Goal: Transaction & Acquisition: Purchase product/service

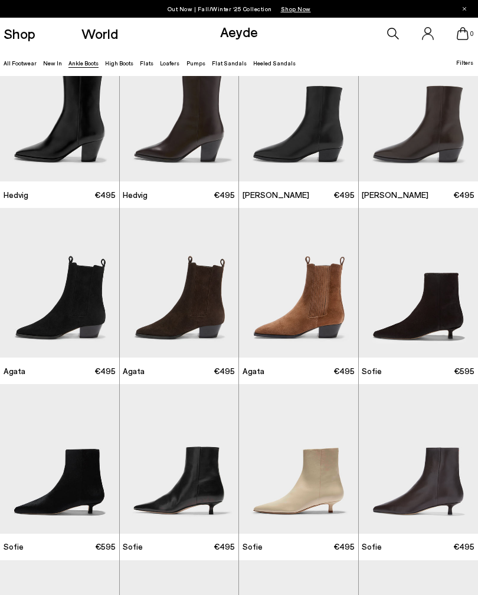
scroll to position [224, 0]
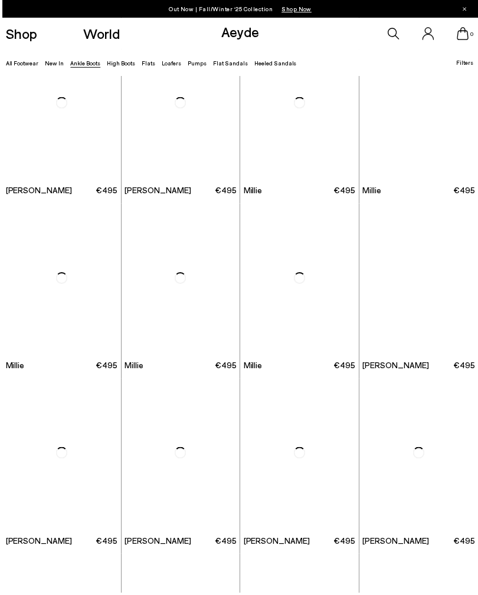
scroll to position [1290, 0]
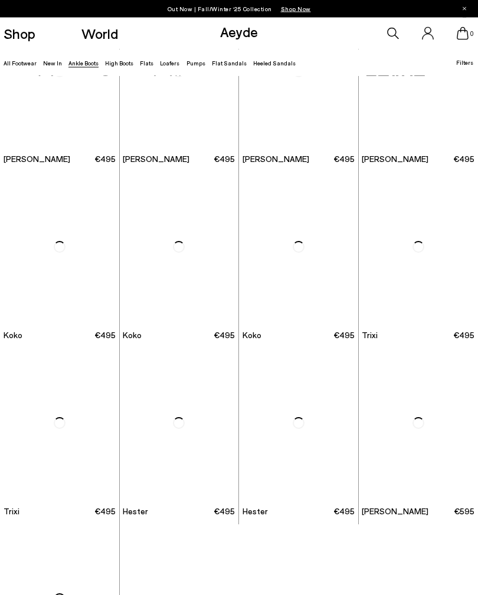
scroll to position [3252, 0]
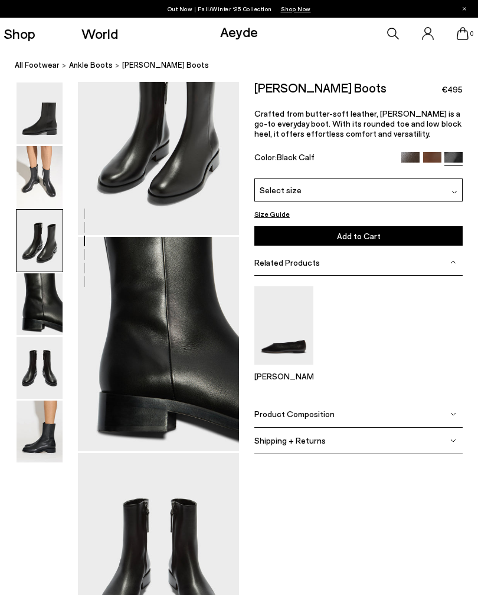
scroll to position [479, 0]
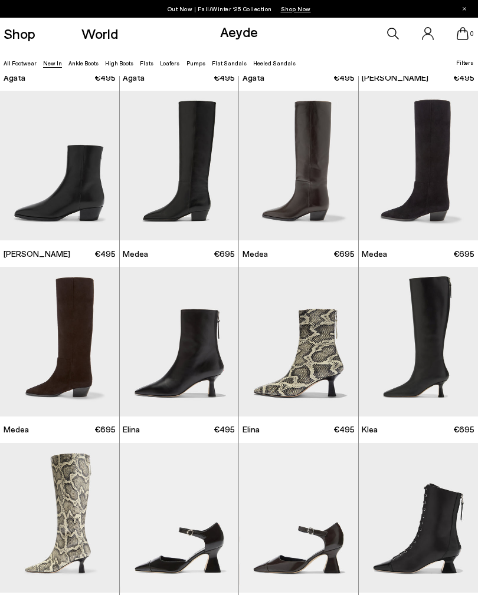
scroll to position [345, 0]
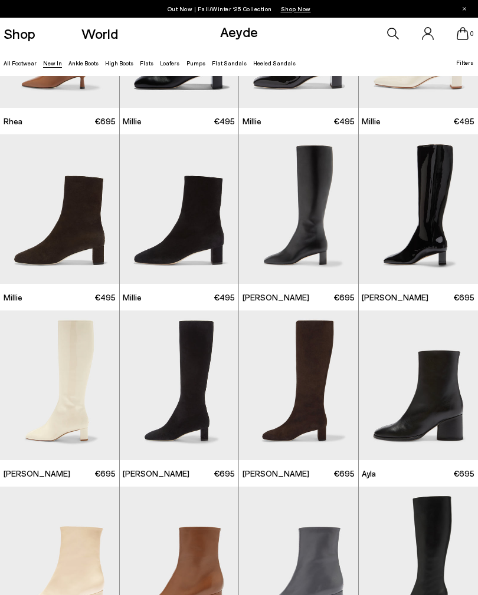
scroll to position [1528, 0]
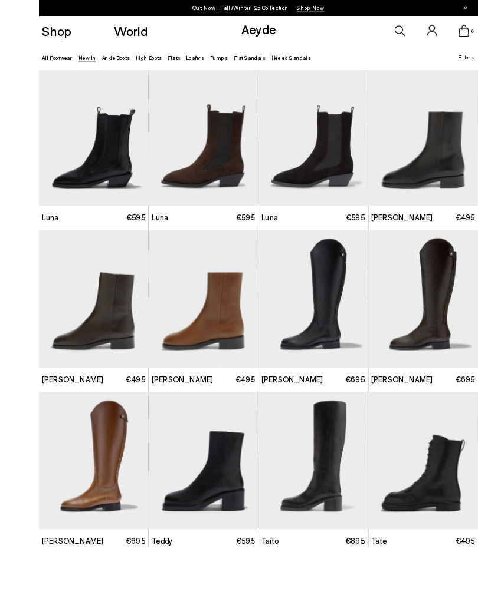
scroll to position [2894, 0]
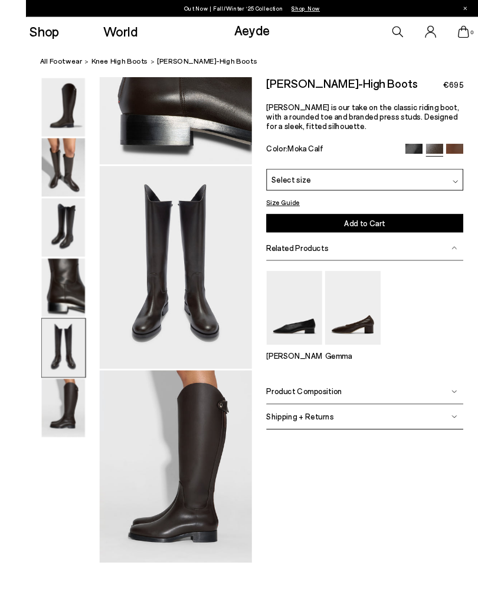
scroll to position [901, 0]
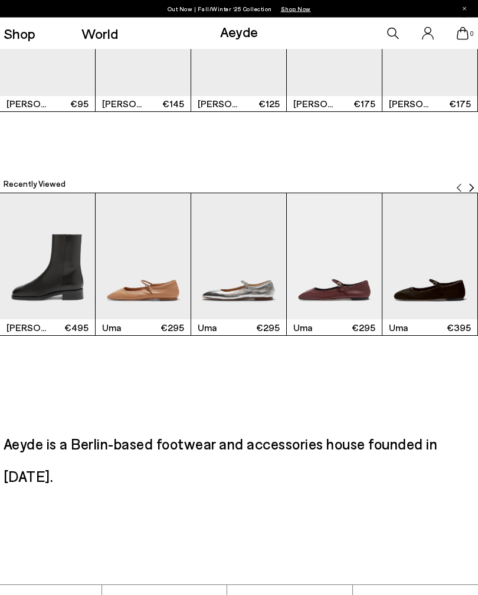
scroll to position [1714, 0]
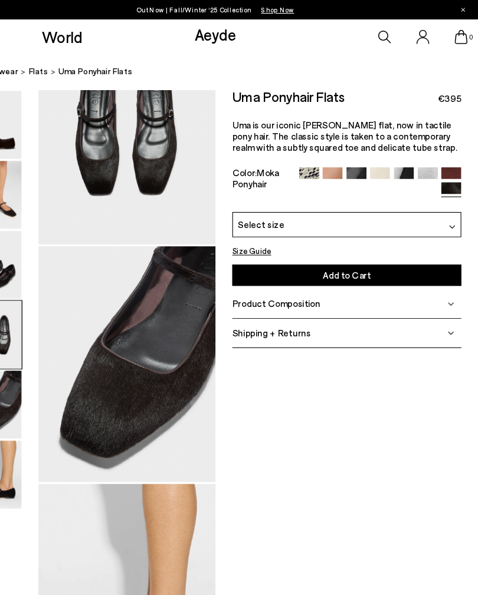
scroll to position [722, 0]
